Goal: Information Seeking & Learning: Learn about a topic

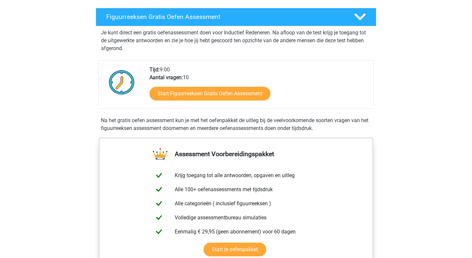
scroll to position [110, 0]
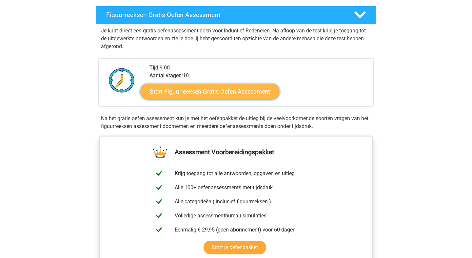
click at [221, 94] on link "Start Figuurreeksen Gratis Oefen Assessment" at bounding box center [210, 92] width 139 height 16
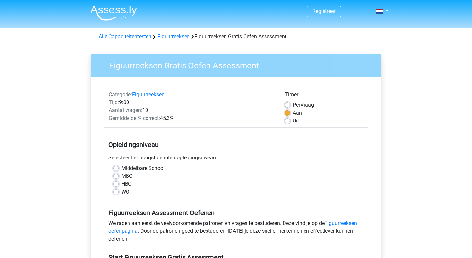
click at [120, 185] on div "HBO" at bounding box center [235, 184] width 245 height 8
click at [121, 185] on label "HBO" at bounding box center [126, 184] width 10 height 8
click at [118, 185] on input "HBO" at bounding box center [115, 183] width 5 height 7
radio input "true"
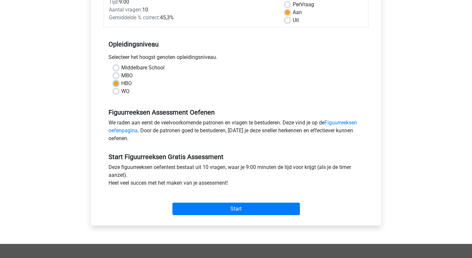
scroll to position [91, 0]
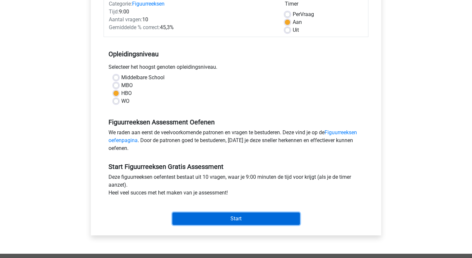
click at [269, 222] on input "Start" at bounding box center [236, 219] width 128 height 12
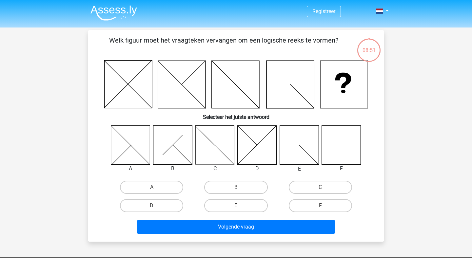
click at [357, 152] on icon at bounding box center [341, 145] width 39 height 39
click at [345, 154] on icon at bounding box center [341, 145] width 39 height 39
click at [327, 208] on label "F" at bounding box center [320, 205] width 63 height 13
click at [325, 208] on input "F" at bounding box center [322, 208] width 4 height 4
radio input "true"
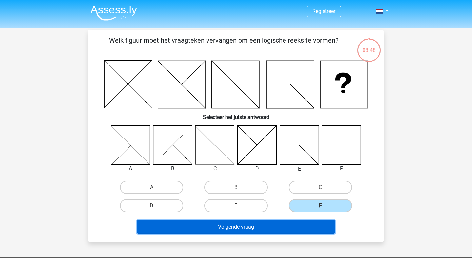
click at [312, 224] on button "Volgende vraag" at bounding box center [236, 227] width 198 height 14
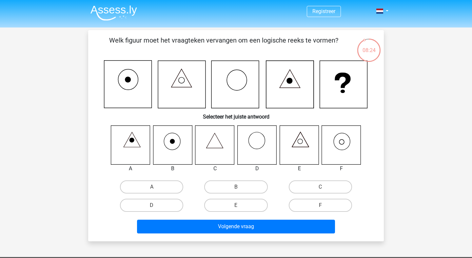
click at [345, 142] on icon at bounding box center [341, 145] width 39 height 39
click at [318, 206] on label "F" at bounding box center [320, 205] width 63 height 13
click at [320, 206] on input "F" at bounding box center [322, 208] width 4 height 4
radio input "true"
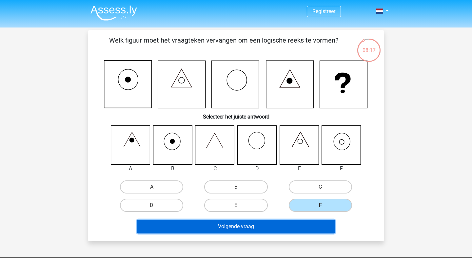
click at [288, 231] on button "Volgende vraag" at bounding box center [236, 227] width 198 height 14
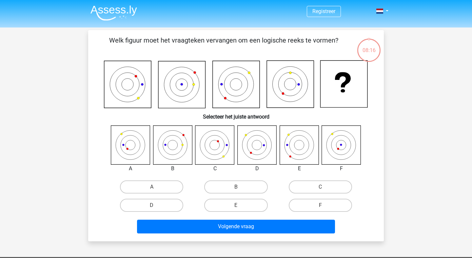
scroll to position [30, 0]
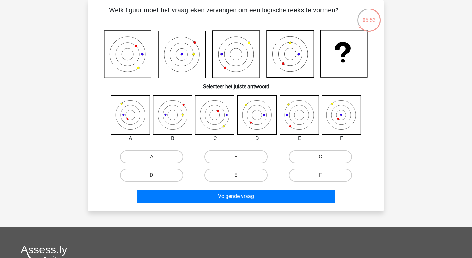
click at [173, 117] on icon at bounding box center [172, 114] width 39 height 39
click at [239, 158] on input "B" at bounding box center [238, 159] width 4 height 4
radio input "true"
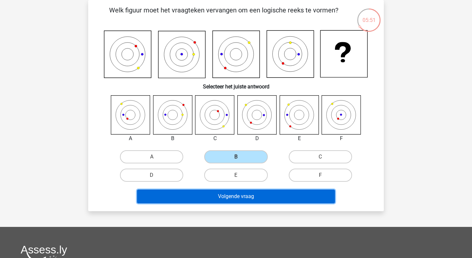
click at [269, 198] on button "Volgende vraag" at bounding box center [236, 197] width 198 height 14
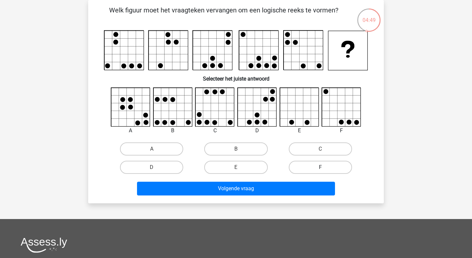
click at [314, 167] on label "F" at bounding box center [320, 167] width 63 height 13
click at [320, 168] on input "F" at bounding box center [322, 170] width 4 height 4
radio input "true"
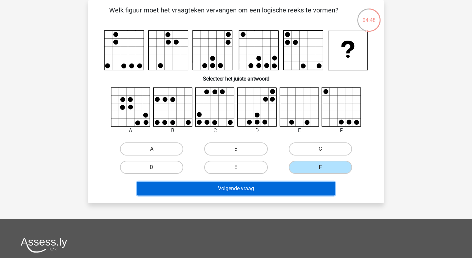
click at [275, 187] on button "Volgende vraag" at bounding box center [236, 189] width 198 height 14
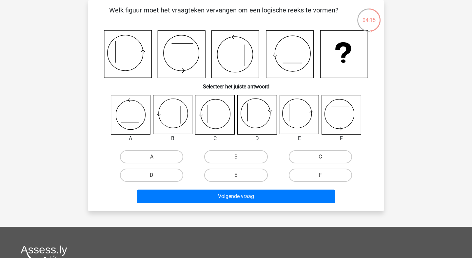
click at [240, 175] on input "E" at bounding box center [238, 177] width 4 height 4
radio input "true"
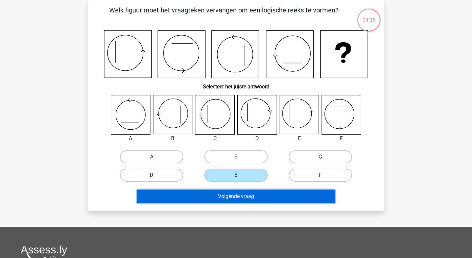
click at [249, 194] on button "Volgende vraag" at bounding box center [236, 197] width 198 height 14
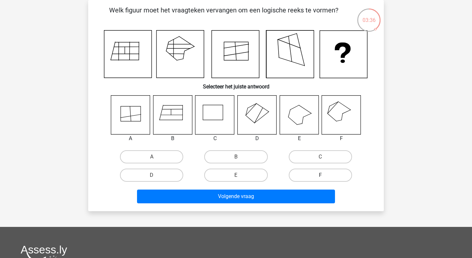
click at [334, 175] on label "F" at bounding box center [320, 175] width 63 height 13
click at [325, 175] on input "F" at bounding box center [322, 177] width 4 height 4
radio input "true"
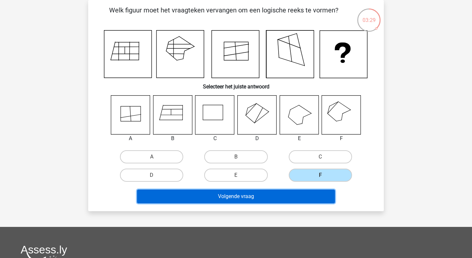
click at [302, 199] on button "Volgende vraag" at bounding box center [236, 197] width 198 height 14
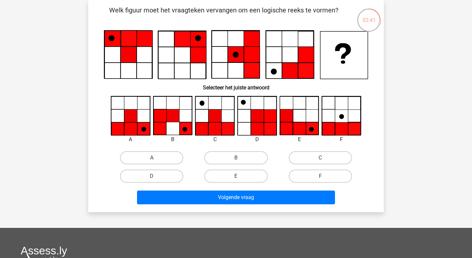
click at [125, 121] on icon at bounding box center [130, 116] width 13 height 13
click at [140, 153] on label "A" at bounding box center [151, 157] width 63 height 13
click at [152, 158] on input "A" at bounding box center [154, 160] width 4 height 4
radio input "true"
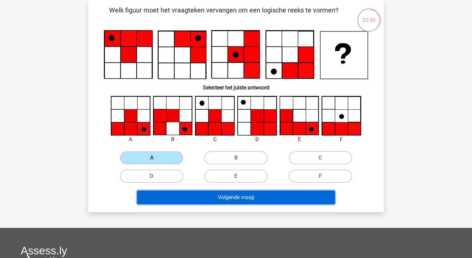
click at [217, 202] on button "Volgende vraag" at bounding box center [236, 198] width 198 height 14
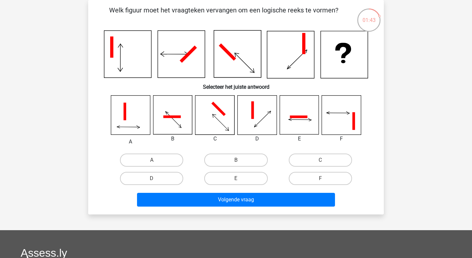
click at [261, 120] on icon at bounding box center [262, 119] width 21 height 16
click at [166, 179] on label "D" at bounding box center [151, 178] width 63 height 13
click at [156, 179] on input "D" at bounding box center [154, 181] width 4 height 4
radio input "true"
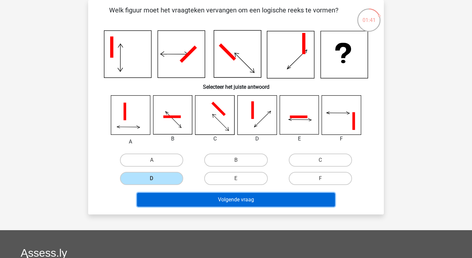
click at [209, 202] on button "Volgende vraag" at bounding box center [236, 200] width 198 height 14
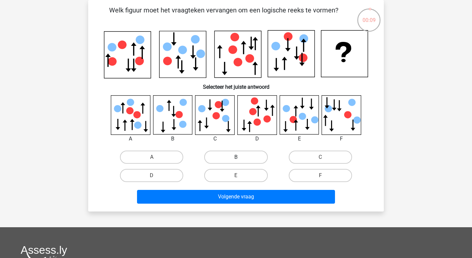
click at [229, 156] on label "B" at bounding box center [235, 157] width 63 height 13
click at [236, 157] on input "B" at bounding box center [238, 159] width 4 height 4
radio input "true"
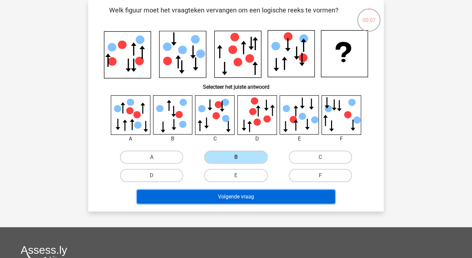
click at [251, 198] on button "Volgende vraag" at bounding box center [236, 197] width 198 height 14
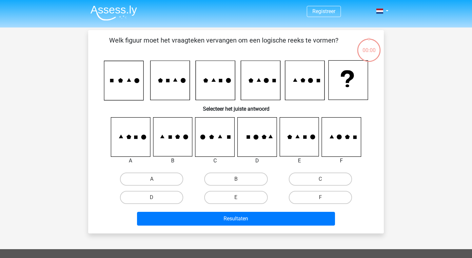
scroll to position [30, 0]
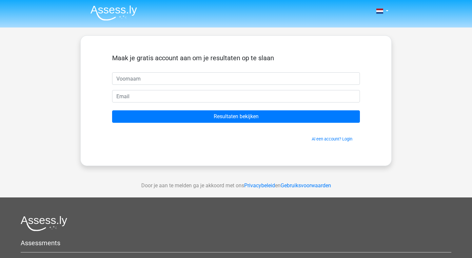
click at [191, 76] on input "text" at bounding box center [236, 78] width 248 height 12
click at [172, 72] on div "Maak je gratis account aan om je resultaten op te slaan" at bounding box center [236, 63] width 248 height 18
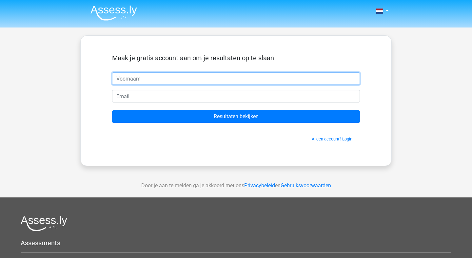
click at [172, 76] on input "text" at bounding box center [236, 78] width 248 height 12
type input "niels"
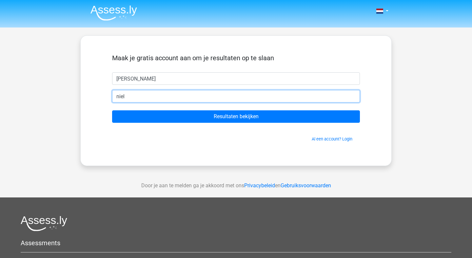
type input "nielsoosterwijk@hotmail.com"
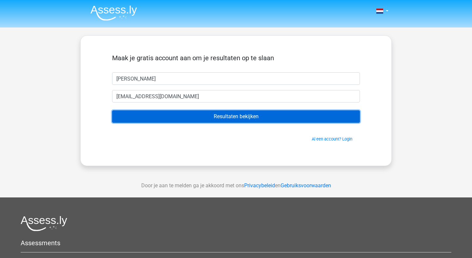
click at [185, 121] on input "Resultaten bekijken" at bounding box center [236, 117] width 248 height 12
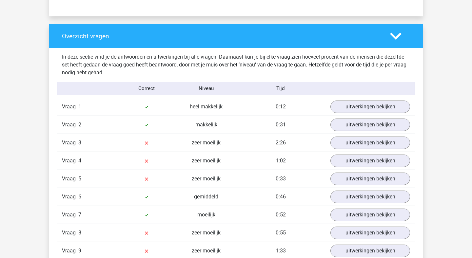
scroll to position [469, 0]
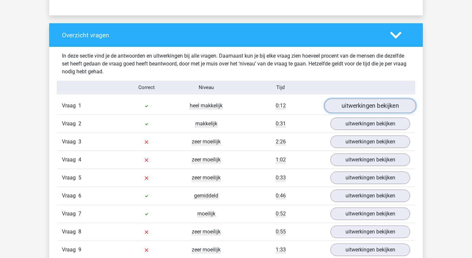
click at [367, 104] on link "uitwerkingen bekijken" at bounding box center [370, 106] width 91 height 14
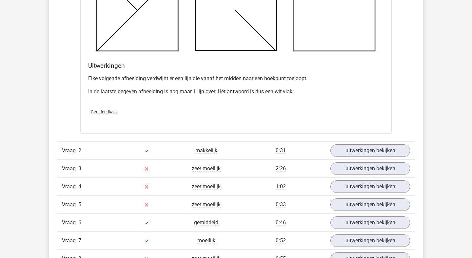
scroll to position [835, 0]
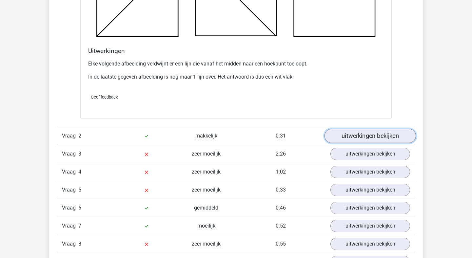
click at [367, 138] on link "uitwerkingen bekijken" at bounding box center [370, 136] width 91 height 14
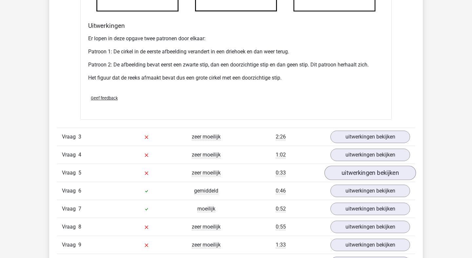
scroll to position [1256, 0]
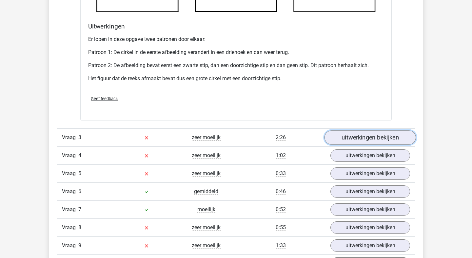
click at [362, 138] on link "uitwerkingen bekijken" at bounding box center [370, 138] width 91 height 14
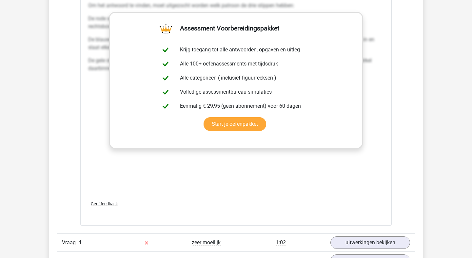
scroll to position [1720, 0]
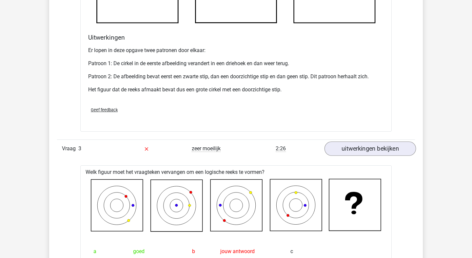
scroll to position [1242, 0]
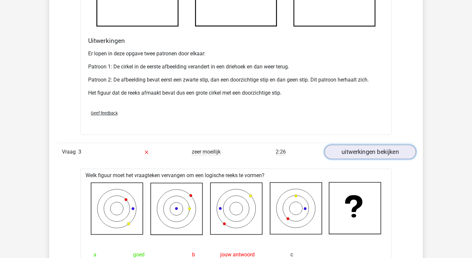
click at [362, 154] on link "uitwerkingen bekijken" at bounding box center [370, 152] width 91 height 14
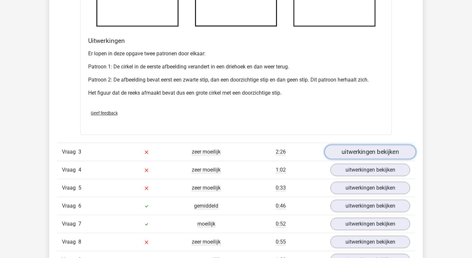
click at [362, 154] on link "uitwerkingen bekijken" at bounding box center [370, 152] width 91 height 14
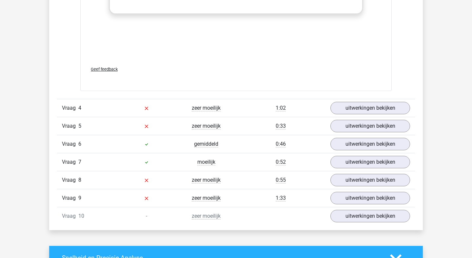
scroll to position [1869, 0]
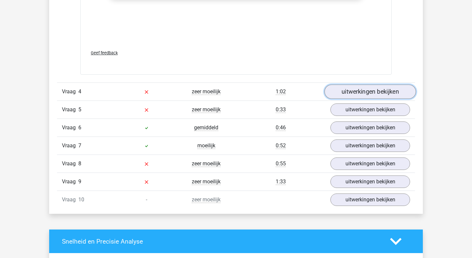
click at [375, 90] on link "uitwerkingen bekijken" at bounding box center [370, 92] width 91 height 14
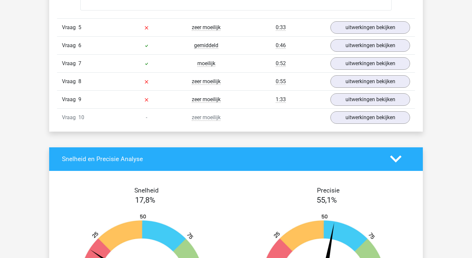
scroll to position [2327, 0]
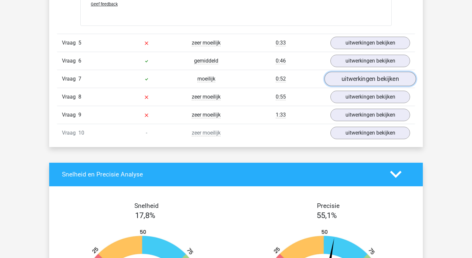
click at [377, 84] on link "uitwerkingen bekijken" at bounding box center [370, 79] width 91 height 14
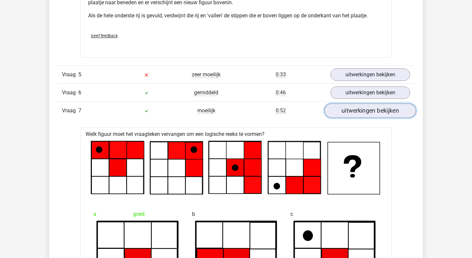
scroll to position [2035, 0]
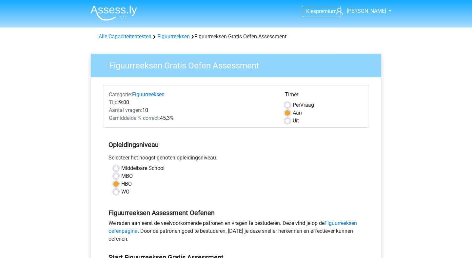
scroll to position [91, 0]
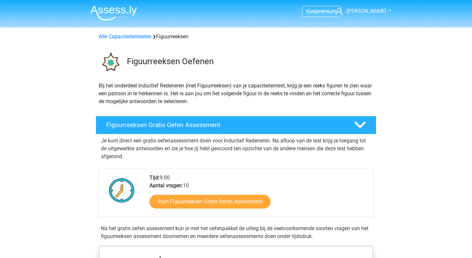
scroll to position [110, 0]
